Goal: Task Accomplishment & Management: Complete application form

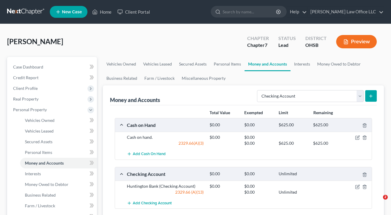
select select "checking"
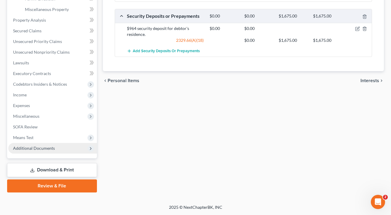
click at [33, 144] on span "Additional Documents" at bounding box center [52, 148] width 89 height 11
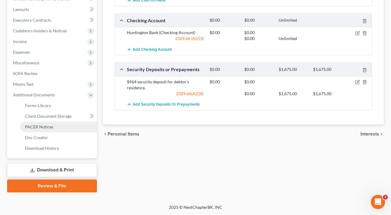
scroll to position [155, 0]
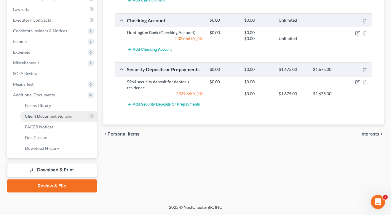
click at [34, 117] on span "Client Document Storage" at bounding box center [48, 115] width 47 height 5
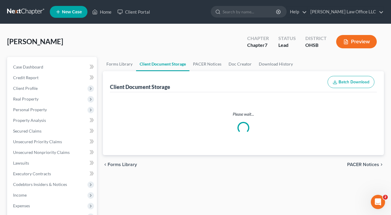
select select "7"
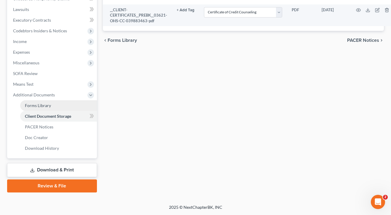
click at [35, 100] on link "Forms Library" at bounding box center [58, 105] width 77 height 11
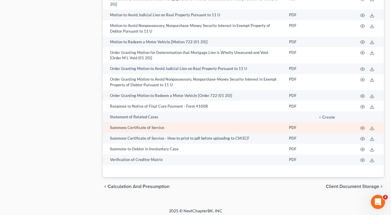
scroll to position [406, 0]
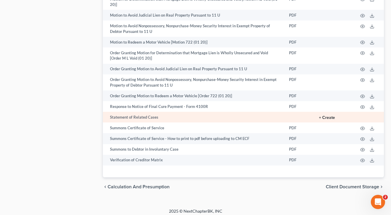
click at [325, 116] on button "+ Create" at bounding box center [327, 118] width 16 height 4
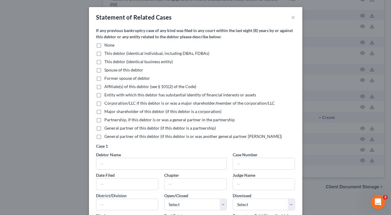
click at [104, 45] on label "None" at bounding box center [109, 45] width 10 height 6
click at [107, 45] on input "None" at bounding box center [109, 44] width 4 height 4
checkbox input "true"
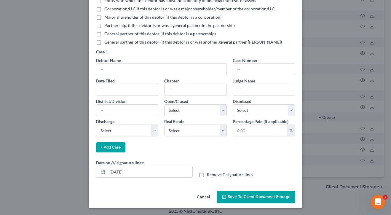
scroll to position [94, 0]
click at [242, 198] on span "Save to Client Document Storage" at bounding box center [259, 196] width 63 height 5
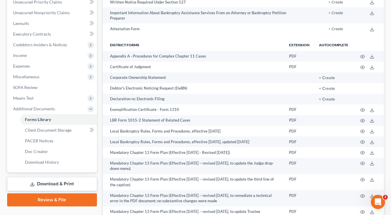
scroll to position [140, 0]
click at [54, 186] on link "Download & Print" at bounding box center [52, 183] width 90 height 14
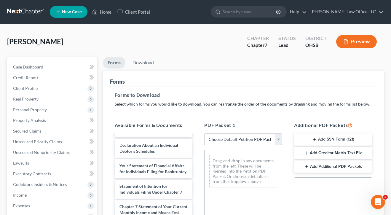
select select "0"
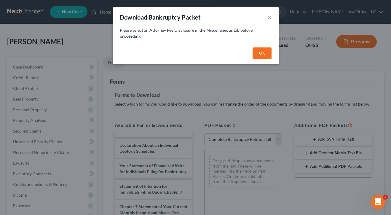
click at [264, 53] on button "OK" at bounding box center [261, 53] width 19 height 12
select select
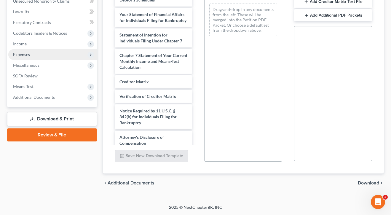
scroll to position [151, 0]
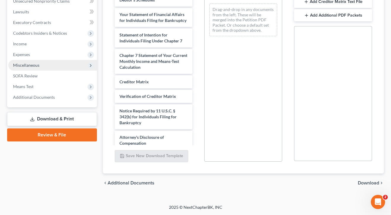
click at [29, 65] on span "Miscellaneous" at bounding box center [26, 65] width 26 height 5
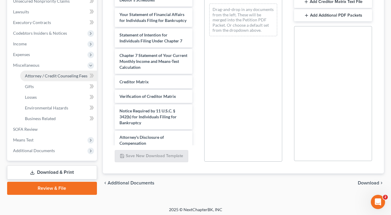
click at [30, 75] on span "Attorney / Credit Counseling Fees" at bounding box center [56, 75] width 63 height 5
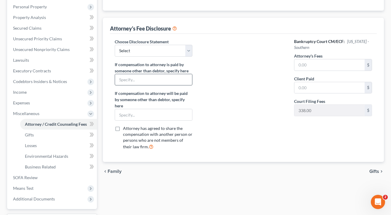
scroll to position [103, 0]
click at [159, 116] on input "text" at bounding box center [153, 114] width 77 height 11
type input "Legal Insurance Plan"
click at [250, 127] on div at bounding box center [243, 96] width 90 height 116
click at [193, 53] on div "Choose Disclosure Statement Select Disclosure If compensation to attorney is pa…" at bounding box center [154, 96] width 90 height 116
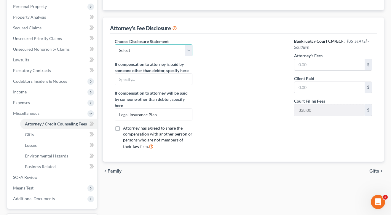
select select "0"
click at [245, 89] on div at bounding box center [243, 96] width 90 height 116
click at [321, 64] on input "text" at bounding box center [329, 64] width 70 height 11
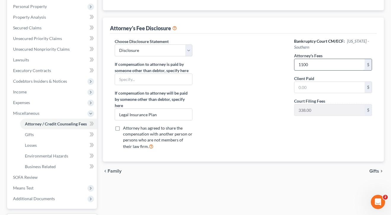
type input "1,100"
click at [220, 97] on div at bounding box center [243, 96] width 90 height 116
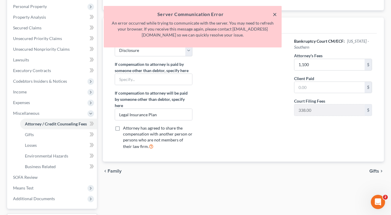
click at [275, 13] on button "×" at bounding box center [275, 14] width 4 height 7
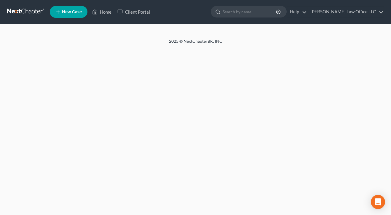
select select "0"
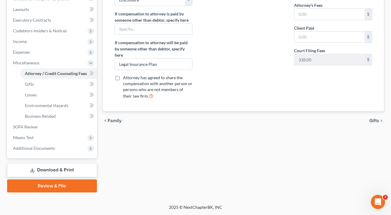
scroll to position [125, 0]
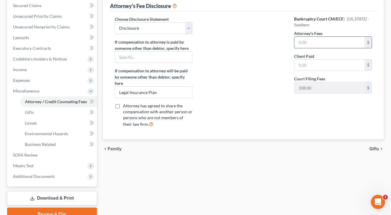
click at [336, 45] on input "text" at bounding box center [329, 42] width 70 height 11
type input "1,100"
click at [240, 143] on div "chevron_left Family Gifts chevron_right" at bounding box center [243, 148] width 281 height 19
click at [32, 179] on span "Additional Documents" at bounding box center [52, 176] width 89 height 11
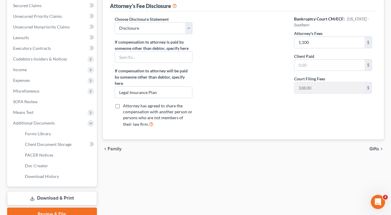
click at [44, 196] on link "Download & Print" at bounding box center [52, 198] width 90 height 14
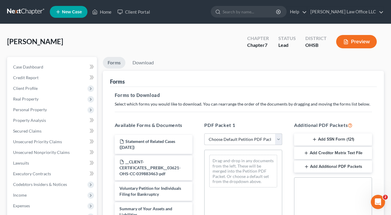
select select "0"
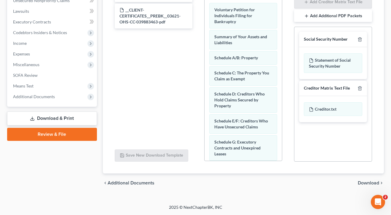
click at [367, 183] on span "Download" at bounding box center [368, 182] width 21 height 5
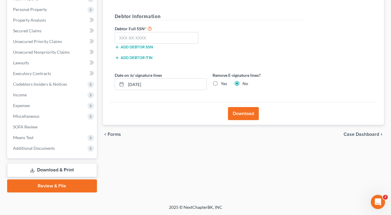
scroll to position [100, 0]
click at [169, 41] on input "text" at bounding box center [157, 38] width 84 height 12
type input "291-88-7836"
click at [235, 105] on div "Download" at bounding box center [243, 113] width 267 height 23
click at [240, 116] on button "Download" at bounding box center [243, 113] width 31 height 13
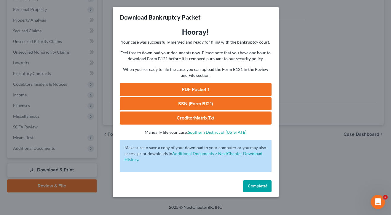
click at [215, 86] on link "PDF Packet 1" at bounding box center [196, 89] width 152 height 13
click at [173, 101] on link "SSN (Form B121)" at bounding box center [196, 103] width 152 height 13
